Goal: Information Seeking & Learning: Learn about a topic

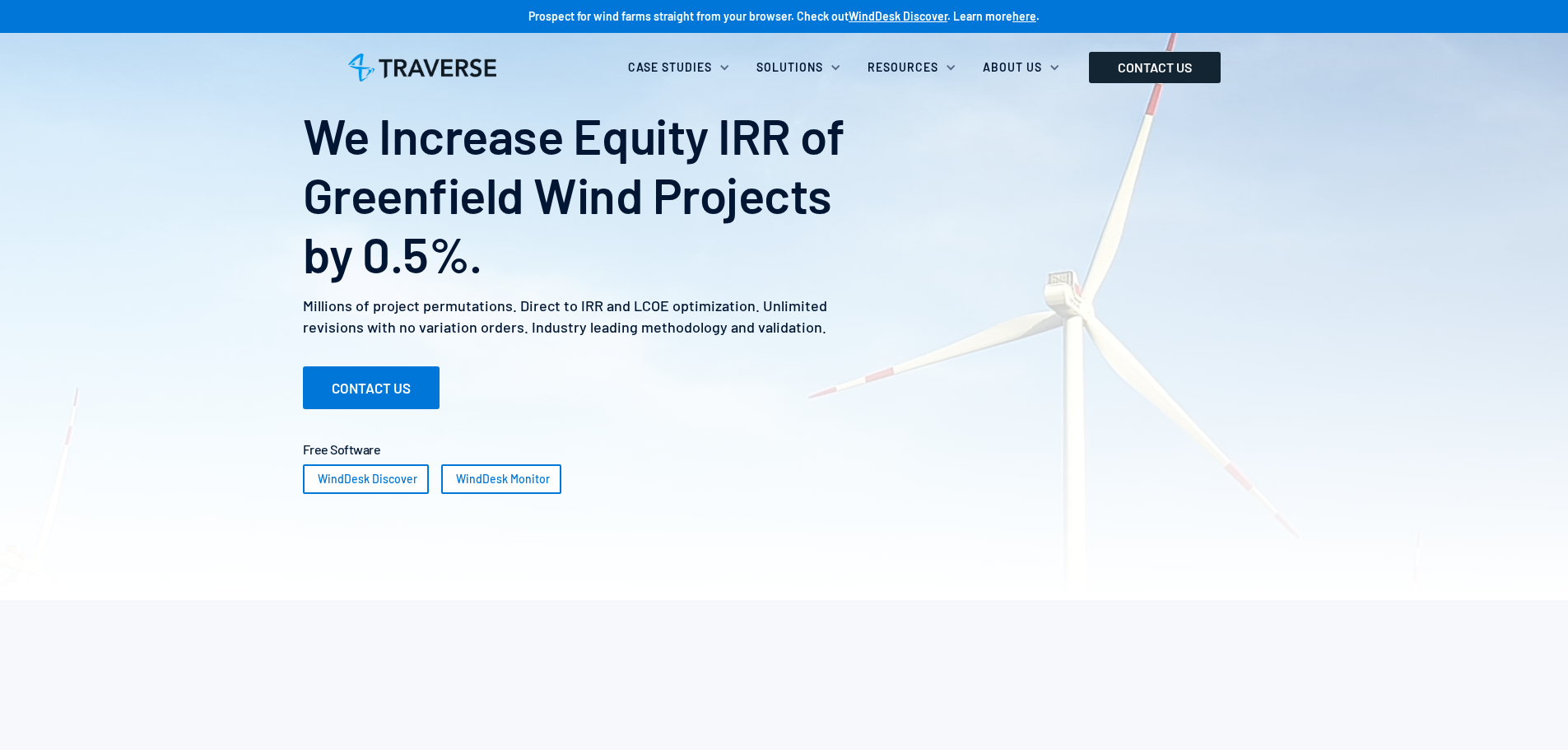
click at [1164, 67] on link "CONTACT US" at bounding box center [1155, 67] width 132 height 31
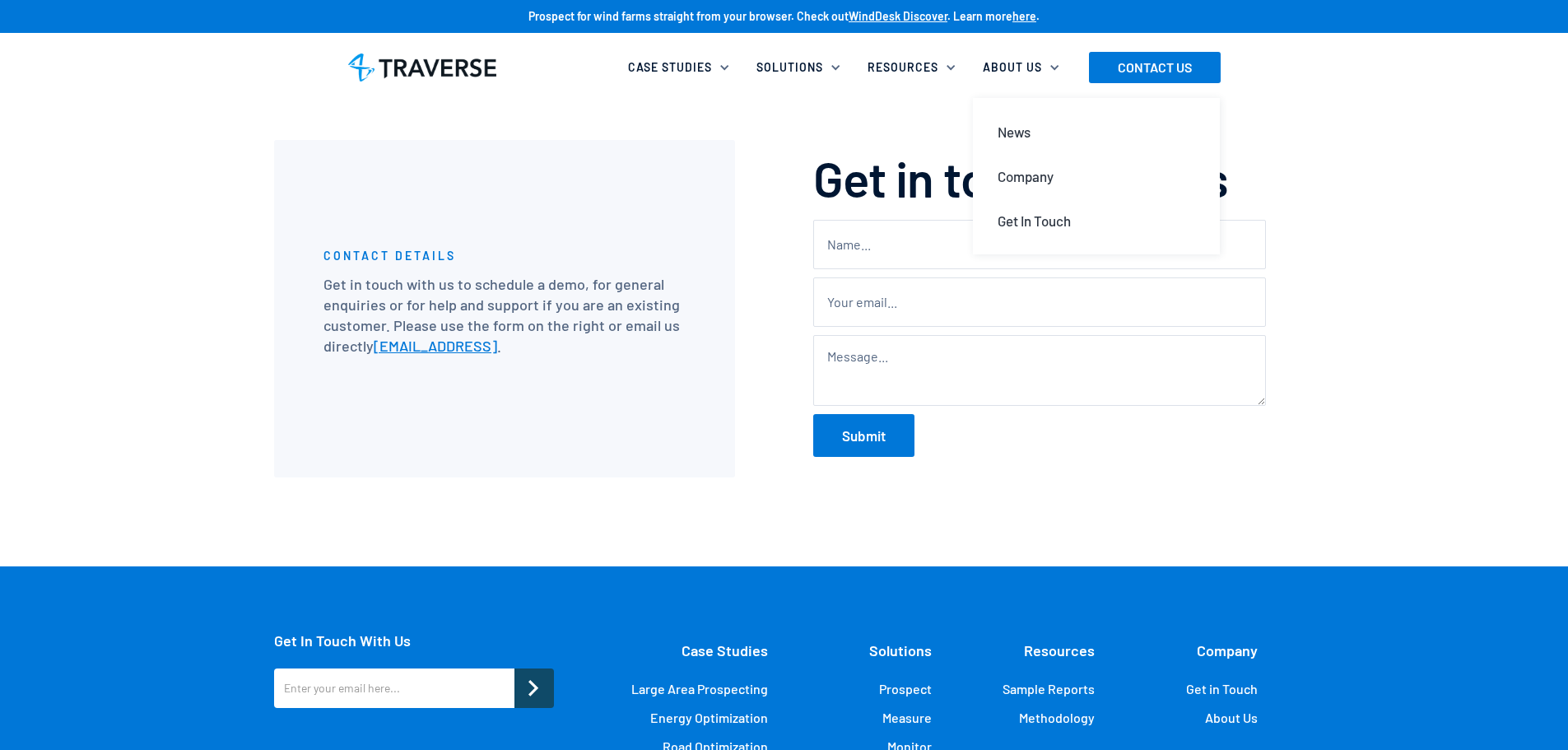
click at [992, 69] on div "About Us" at bounding box center [1012, 67] width 59 height 16
click at [1003, 56] on div "About Us" at bounding box center [1024, 67] width 103 height 36
click at [1017, 124] on div "News" at bounding box center [1013, 131] width 33 height 18
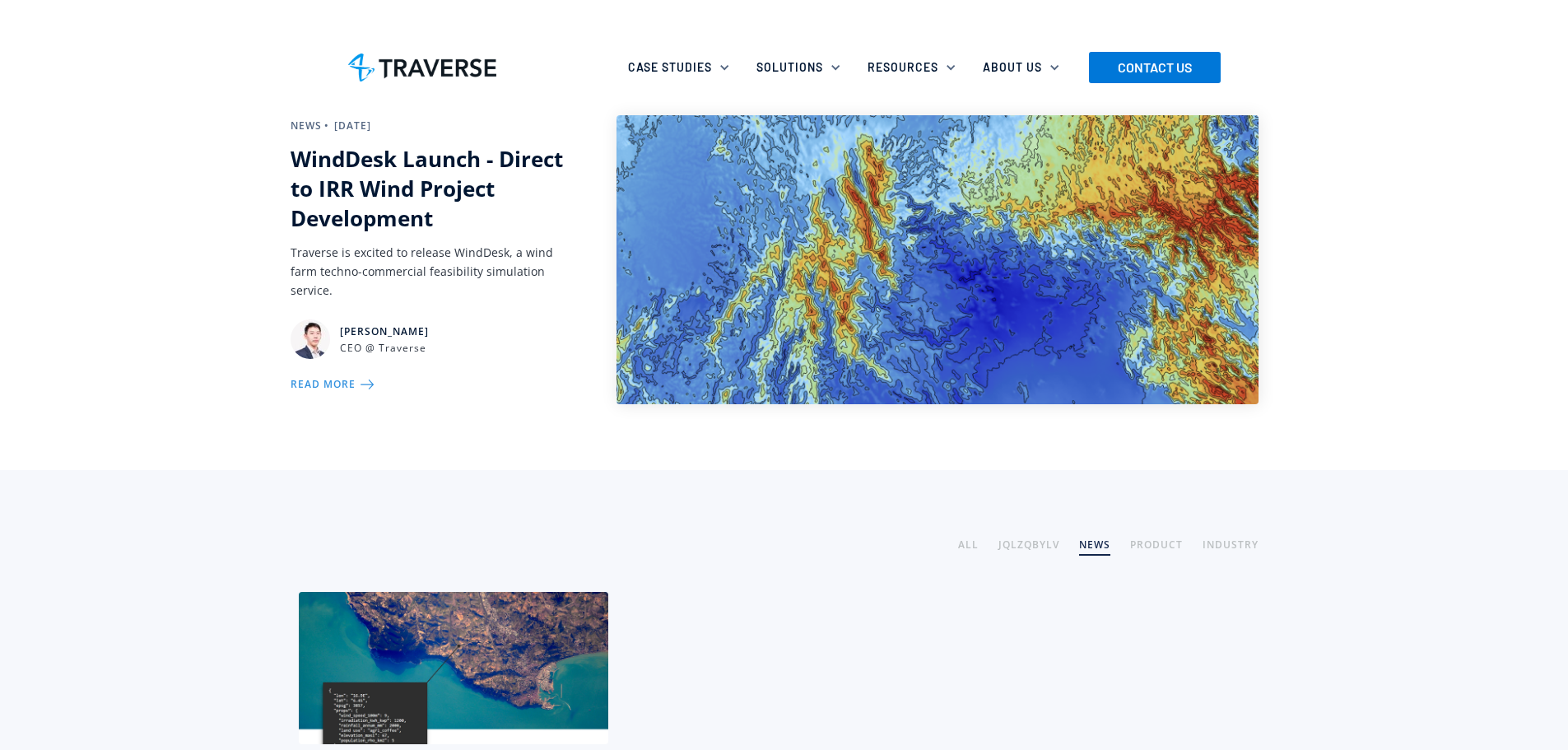
click at [330, 384] on div "READ MORE" at bounding box center [323, 384] width 65 height 18
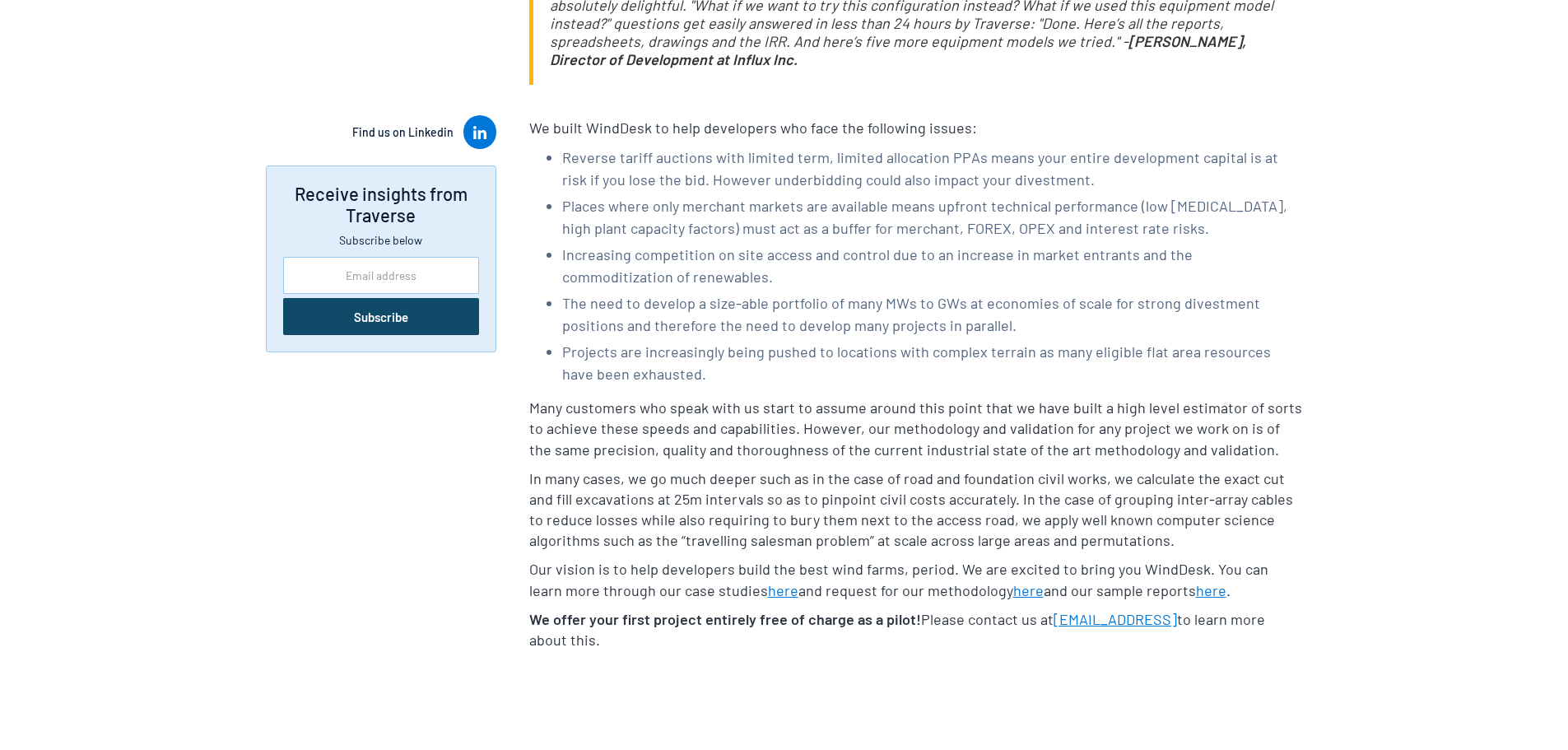
scroll to position [1811, 0]
